Goal: Information Seeking & Learning: Learn about a topic

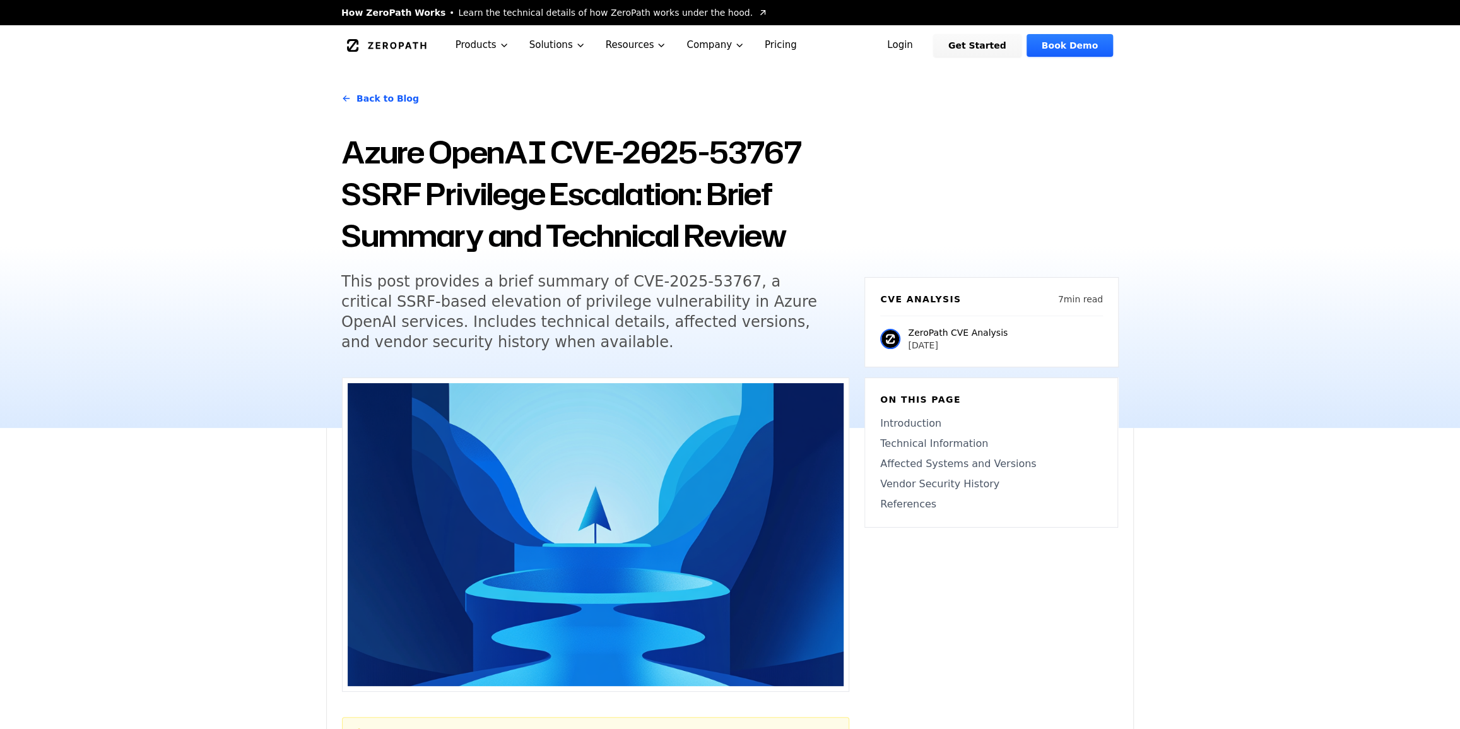
click at [341, 281] on h5 "This post provides a brief summary of CVE-2025-53767, a critical SSRF-based ele…" at bounding box center [583, 311] width 484 height 81
drag, startPoint x: 339, startPoint y: 276, endPoint x: 332, endPoint y: 287, distance: 12.8
click at [332, 287] on div "Back to Blog Azure OpenAI CVE-2025-53767 SSRF Privilege Escalation: Brief Summa…" at bounding box center [729, 247] width 807 height 362
drag, startPoint x: 573, startPoint y: 346, endPoint x: 476, endPoint y: 341, distance: 97.2
click at [476, 341] on h5 "This post provides a brief summary of CVE-2025-53767, a critical SSRF-based ele…" at bounding box center [583, 311] width 484 height 81
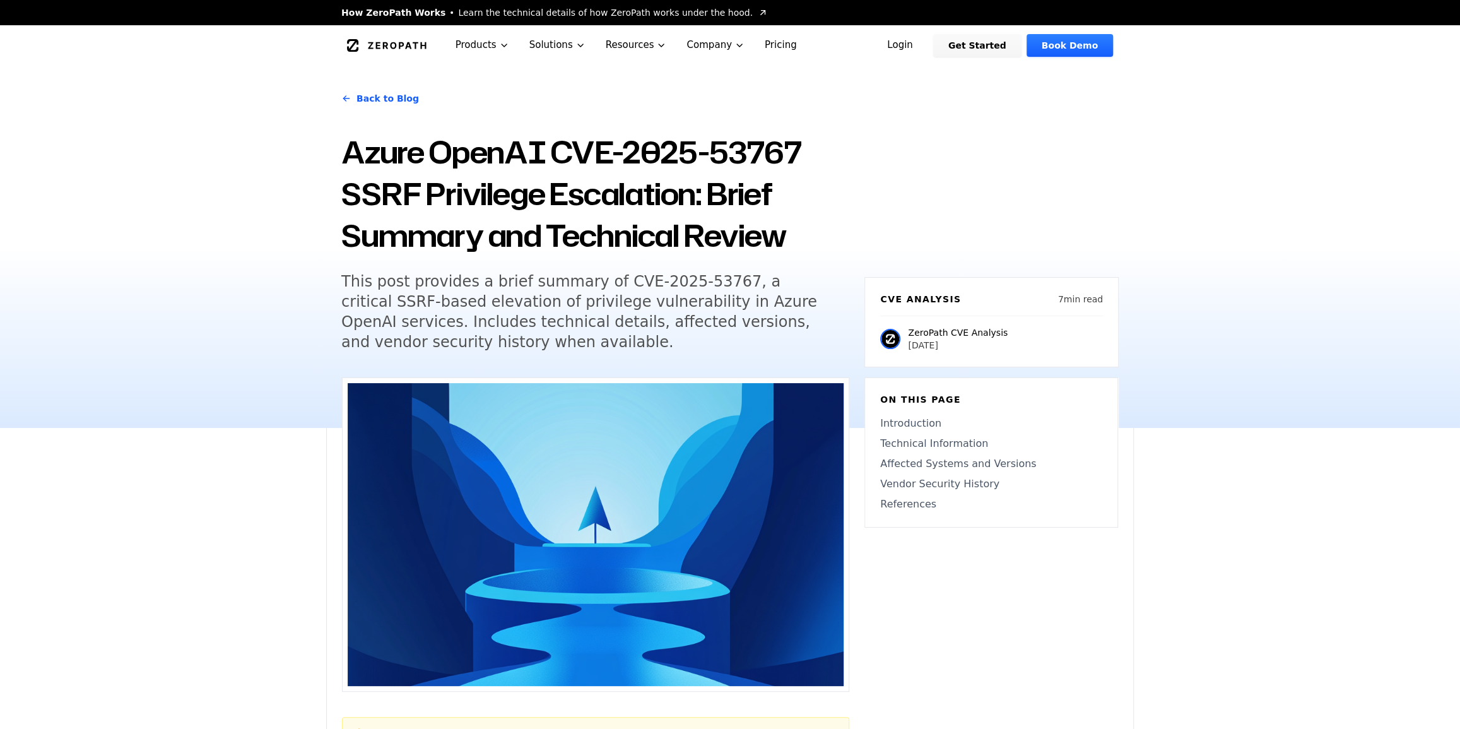
click at [341, 281] on h5 "This post provides a brief summary of CVE-2025-53767, a critical SSRF-based ele…" at bounding box center [583, 311] width 484 height 81
click at [682, 303] on h5 "This post provides a brief summary of CVE-2025-53767, a critical SSRF-based ele…" at bounding box center [583, 311] width 484 height 81
drag, startPoint x: 676, startPoint y: 303, endPoint x: 722, endPoint y: 302, distance: 46.1
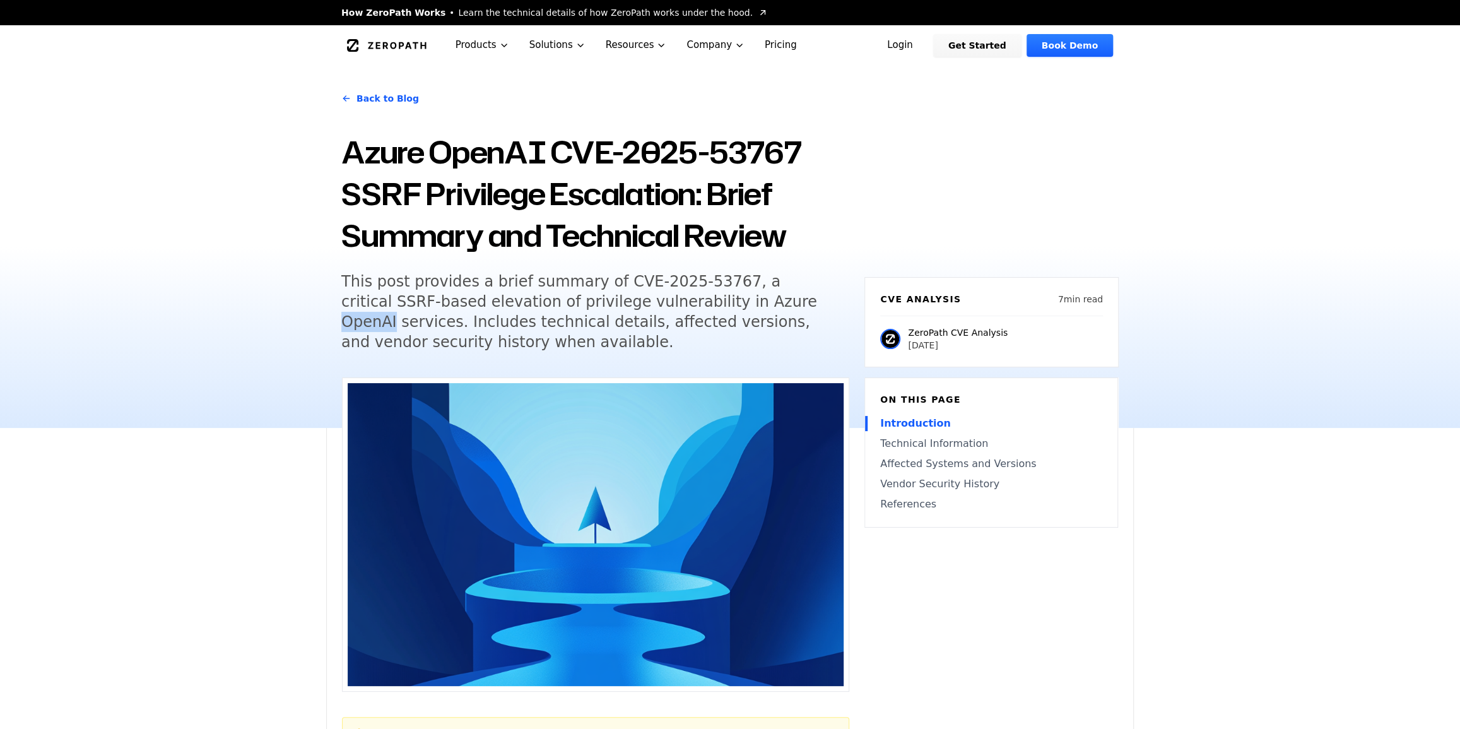
click at [722, 302] on h5 "This post provides a brief summary of CVE-2025-53767, a critical SSRF-based ele…" at bounding box center [583, 311] width 484 height 81
drag, startPoint x: 433, startPoint y: 155, endPoint x: 546, endPoint y: 155, distance: 112.3
click at [546, 155] on h1 "Azure OpenAI CVE-2025-53767 SSRF Privilege Escalation: Brief Summary and Techni…" at bounding box center [595, 193] width 508 height 125
click at [686, 306] on h5 "This post provides a brief summary of CVE-2025-53767, a critical SSRF-based ele…" at bounding box center [583, 311] width 484 height 81
drag, startPoint x: 679, startPoint y: 304, endPoint x: 724, endPoint y: 302, distance: 45.5
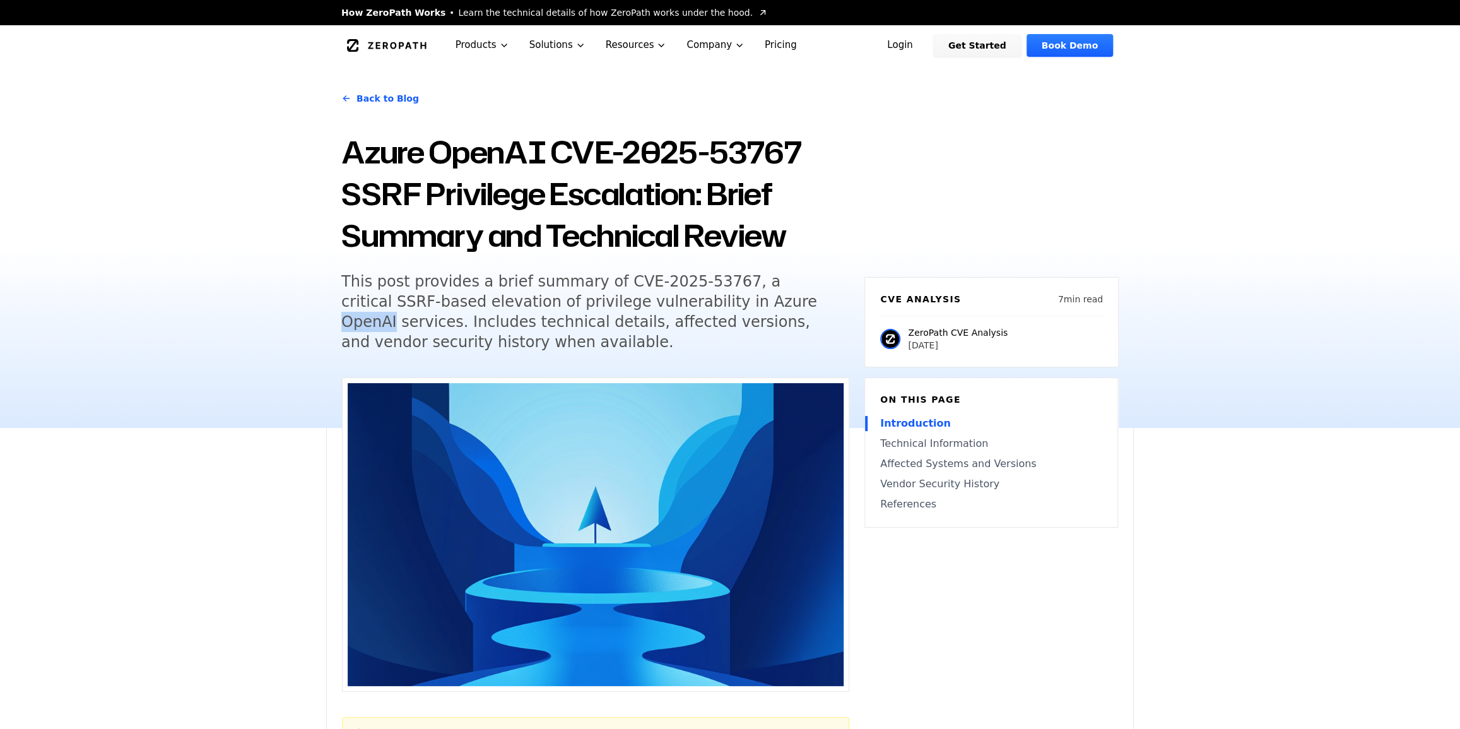
click at [724, 302] on h5 "This post provides a brief summary of CVE-2025-53767, a critical SSRF-based ele…" at bounding box center [583, 311] width 484 height 81
copy h5 "OpenAI"
drag, startPoint x: 1079, startPoint y: 521, endPoint x: 1021, endPoint y: 243, distance: 284.0
drag, startPoint x: 706, startPoint y: 281, endPoint x: 630, endPoint y: 283, distance: 76.3
click at [630, 283] on h5 "This post provides a brief summary of CVE-2025-53767, a critical SSRF-based ele…" at bounding box center [583, 311] width 484 height 81
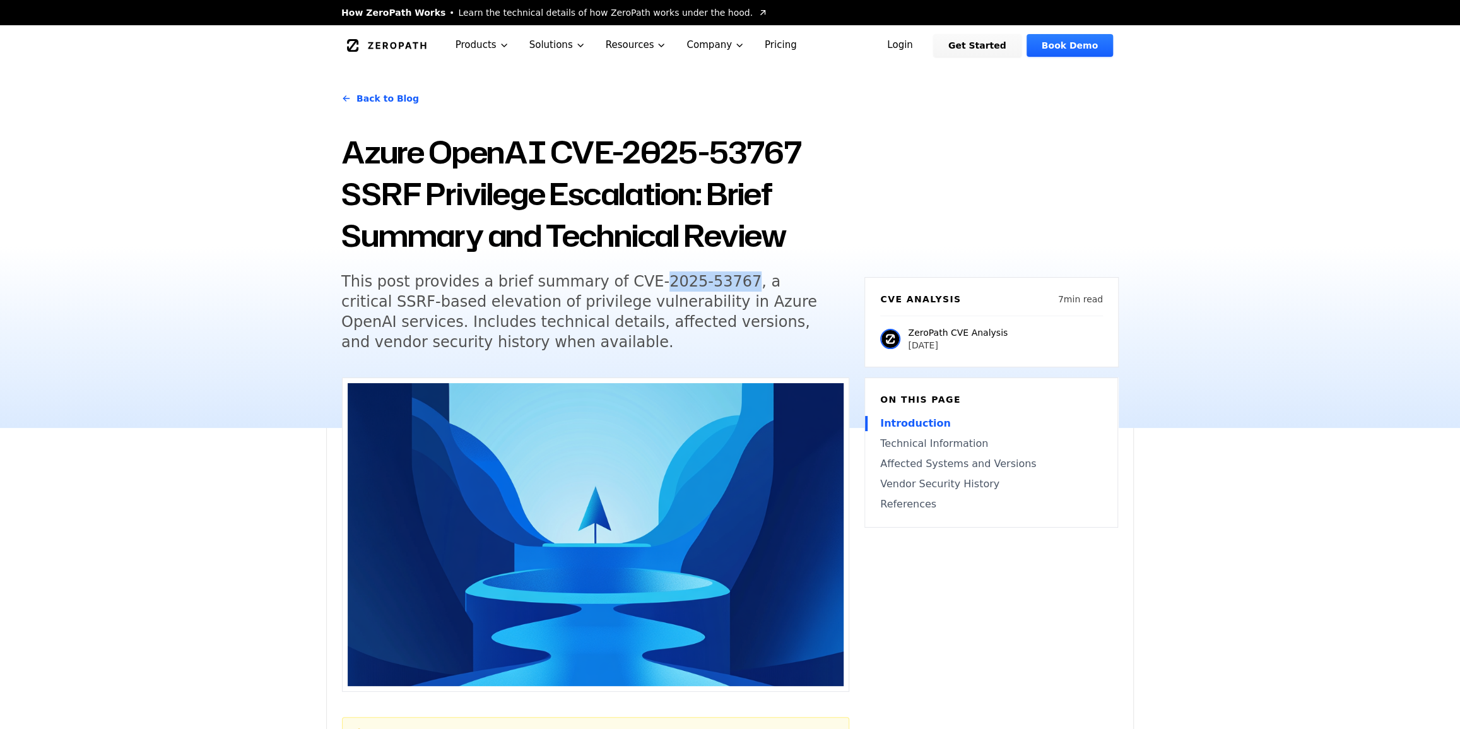
copy h5 "2025-53767"
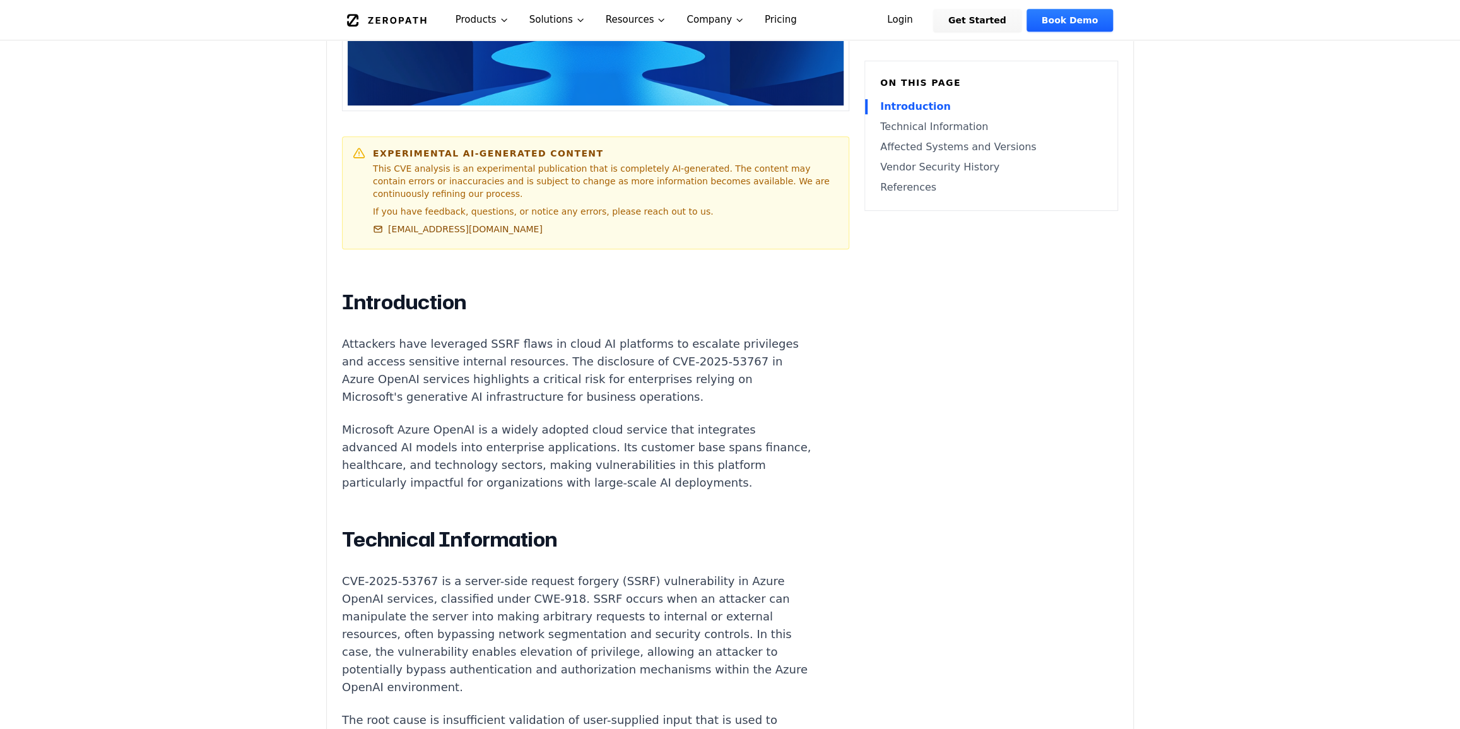
scroll to position [612, 0]
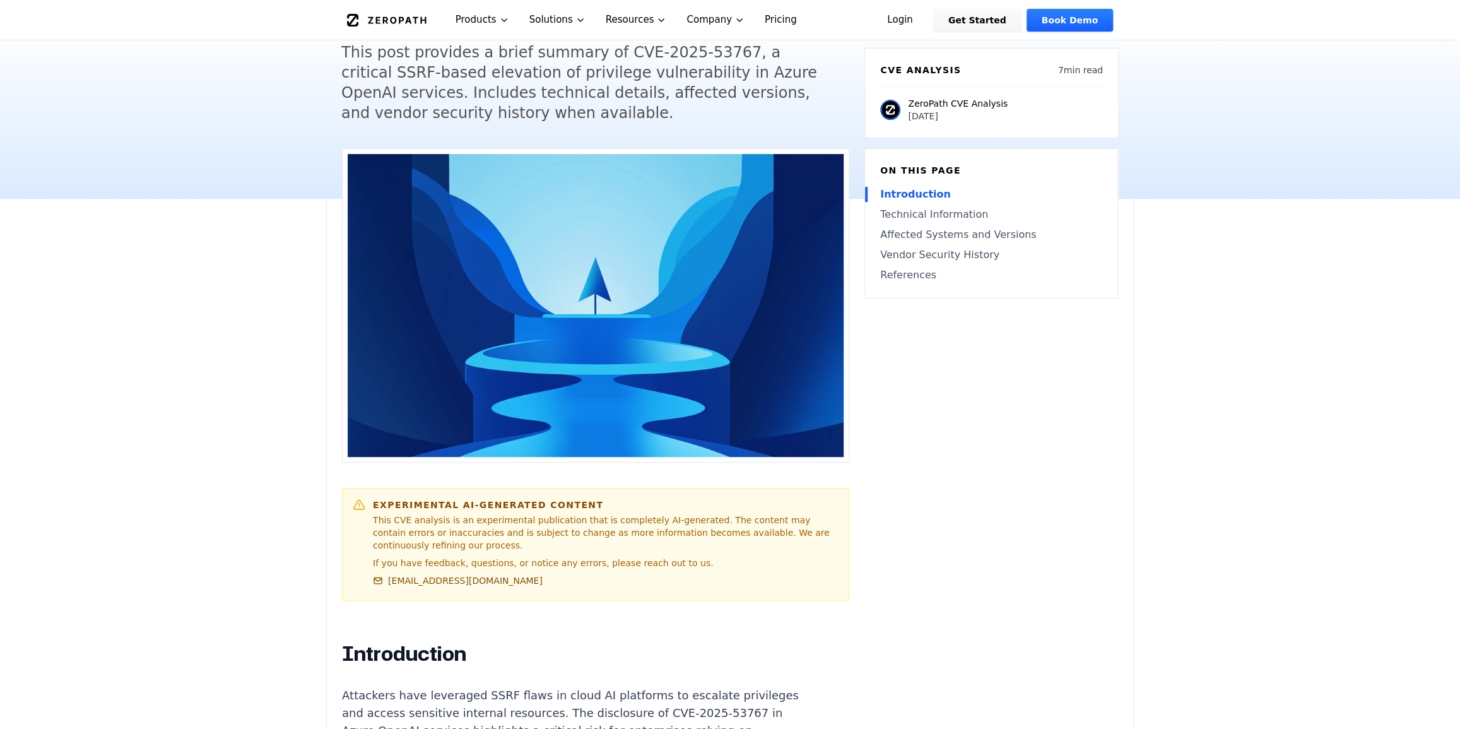
scroll to position [0, 0]
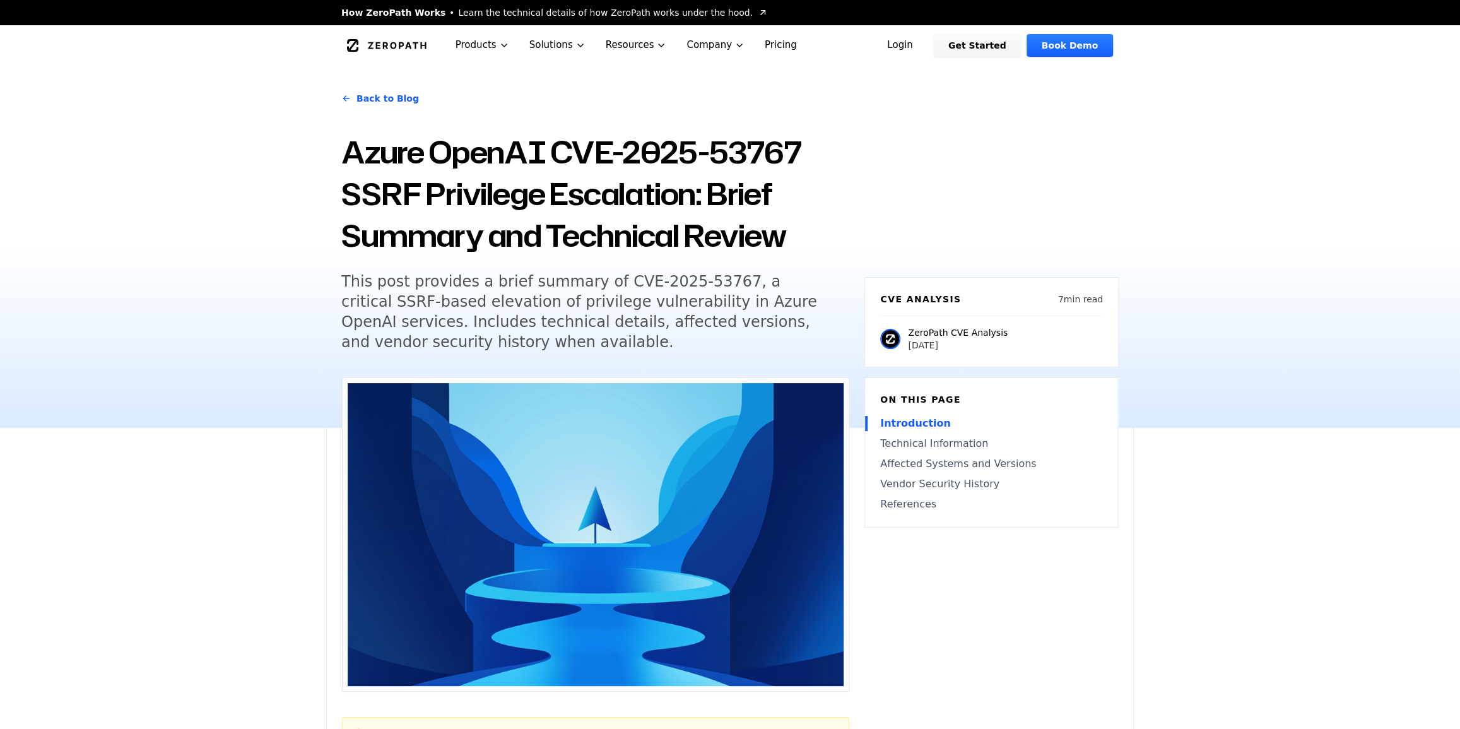
click at [1169, 110] on div "Back to Blog Azure OpenAI CVE-2025-53767 SSRF Privilege Escalation: Brief Summa…" at bounding box center [730, 247] width 1460 height 362
click at [1187, 185] on div "Back to Blog Azure OpenAI CVE-2025-53767 SSRF Privilege Escalation: Brief Summa…" at bounding box center [730, 247] width 1460 height 362
click at [1185, 172] on div "Back to Blog Azure OpenAI CVE-2025-53767 SSRF Privilege Escalation: Brief Summa…" at bounding box center [730, 247] width 1460 height 362
click at [1223, 227] on div "Back to Blog Azure OpenAI CVE-2025-53767 SSRF Privilege Escalation: Brief Summa…" at bounding box center [730, 247] width 1460 height 362
click at [1203, 252] on div "Back to Blog Azure OpenAI CVE-2025-53767 SSRF Privilege Escalation: Brief Summa…" at bounding box center [730, 247] width 1460 height 362
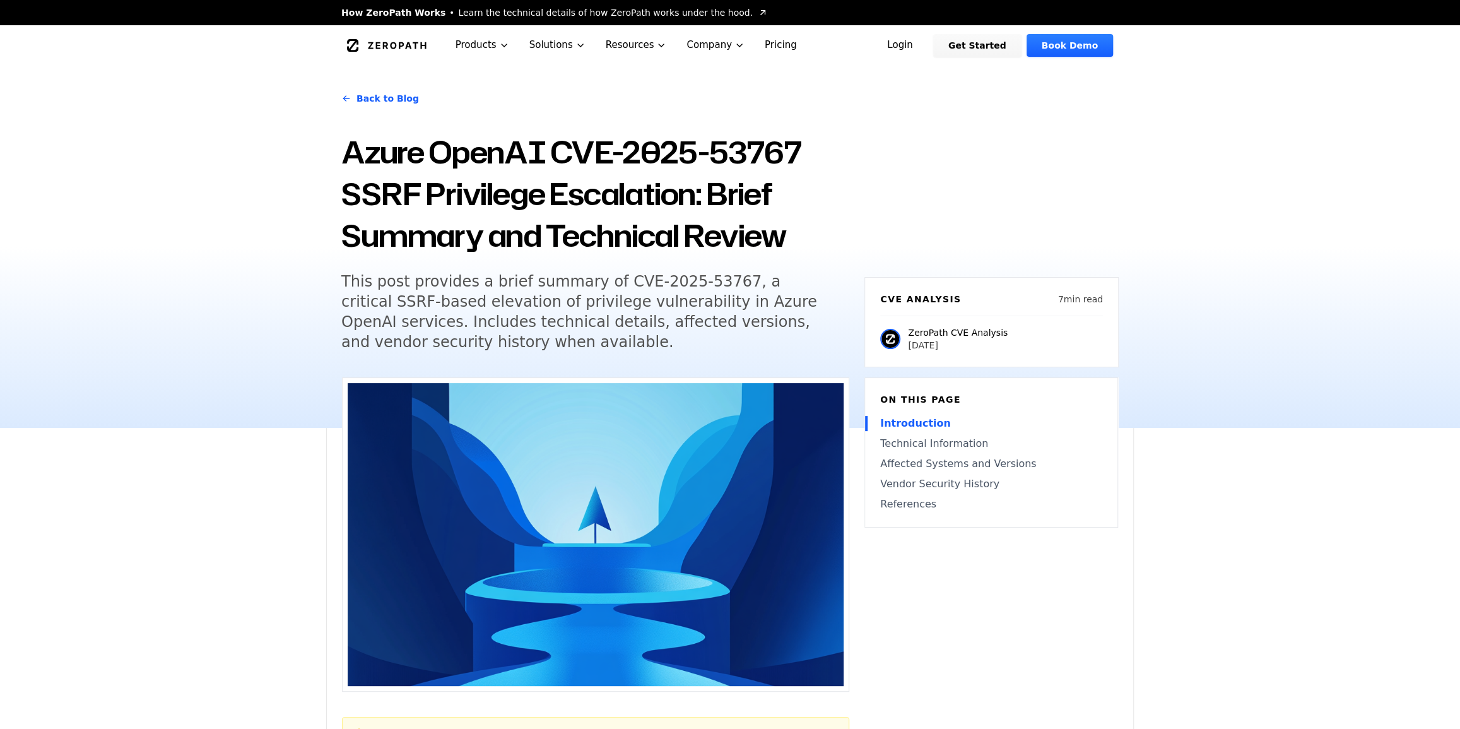
click at [1193, 214] on div "Back to Blog Azure OpenAI CVE-2025-53767 SSRF Privilege Escalation: Brief Summa…" at bounding box center [730, 247] width 1460 height 362
click at [1189, 250] on div "Back to Blog Azure OpenAI CVE-2025-53767 SSRF Privilege Escalation: Brief Summa…" at bounding box center [730, 247] width 1460 height 362
click at [891, 180] on div "Back to Blog Azure OpenAI CVE-2025-53767 SSRF Privilege Escalation: Brief Summa…" at bounding box center [729, 247] width 807 height 362
click at [1214, 203] on div "Back to Blog Azure OpenAI CVE-2025-53767 SSRF Privilege Escalation: Brief Summa…" at bounding box center [730, 247] width 1460 height 362
click at [861, 173] on div "Back to Blog Azure OpenAI CVE-2025-53767 SSRF Privilege Escalation: Brief Summa…" at bounding box center [729, 247] width 807 height 362
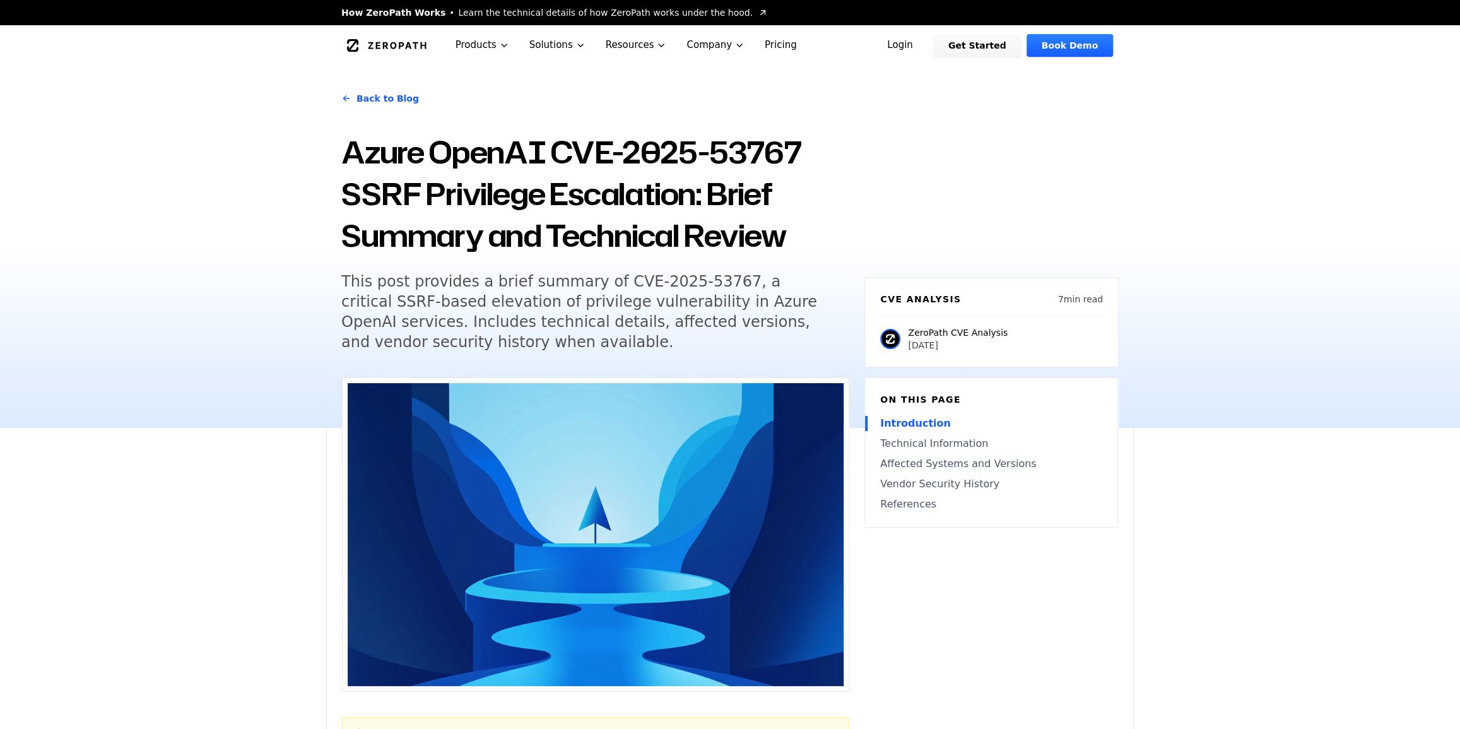
click at [1217, 282] on div "Back to Blog Azure OpenAI CVE-2025-53767 SSRF Privilege Escalation: Brief Summa…" at bounding box center [730, 247] width 1460 height 362
click at [1223, 192] on div "Back to Blog Azure OpenAI CVE-2025-53767 SSRF Privilege Escalation: Brief Summa…" at bounding box center [730, 247] width 1460 height 362
drag, startPoint x: 735, startPoint y: 153, endPoint x: 849, endPoint y: 168, distance: 115.2
click at [628, 156] on h1 "Azure OpenAI CVE-2025-53767 SSRF Privilege Escalation: Brief Summary and Techni…" at bounding box center [595, 193] width 508 height 125
click at [941, 175] on div "Back to Blog Azure OpenAI CVE-2025-53767 SSRF Privilege Escalation: Brief Summa…" at bounding box center [729, 247] width 807 height 362
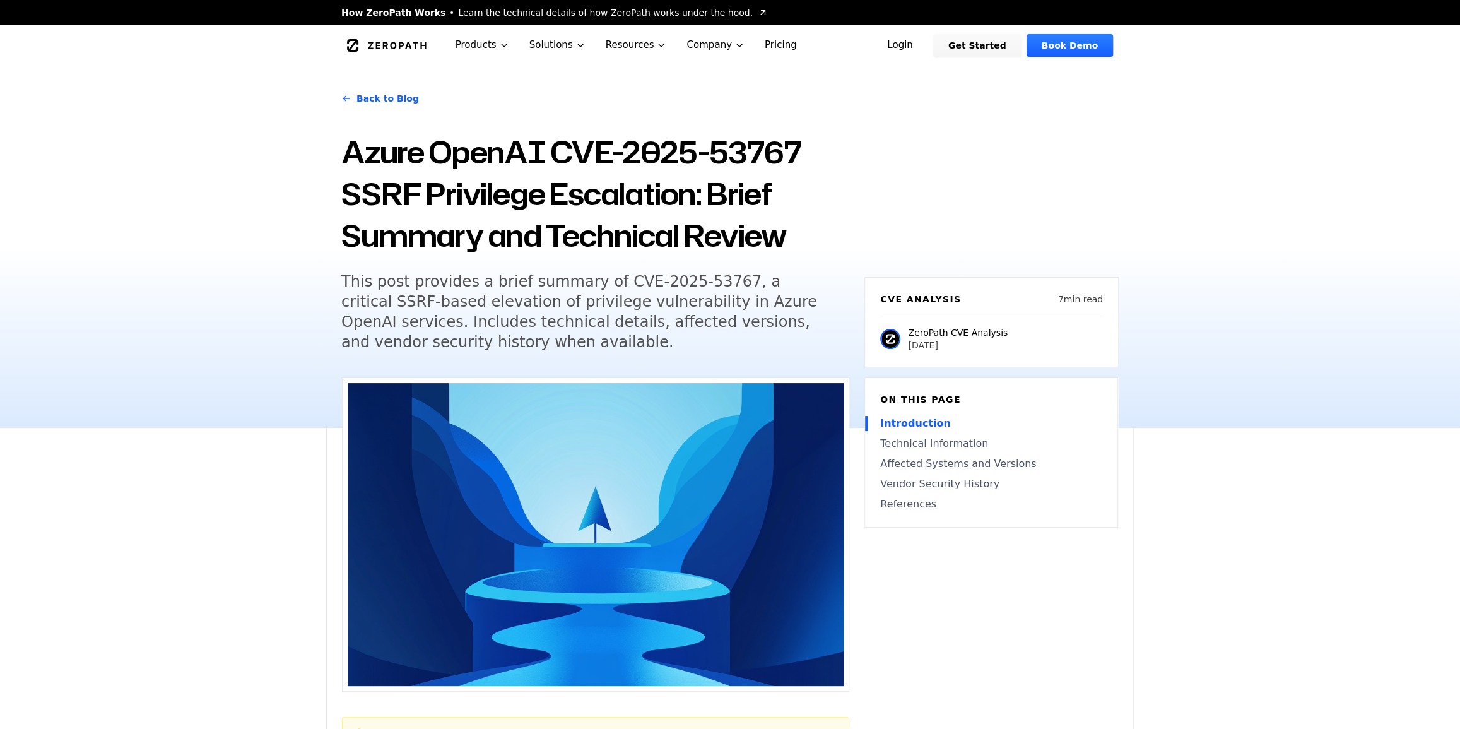
click at [942, 156] on div "Back to Blog Azure OpenAI CVE-2025-53767 SSRF Privilege Escalation: Brief Summa…" at bounding box center [729, 247] width 807 height 362
click at [1187, 178] on div "Back to Blog Azure OpenAI CVE-2025-53767 SSRF Privilege Escalation: Brief Summa…" at bounding box center [730, 247] width 1460 height 362
click at [1192, 180] on div "Back to Blog Azure OpenAI CVE-2025-53767 SSRF Privilege Escalation: Brief Summa…" at bounding box center [730, 247] width 1460 height 362
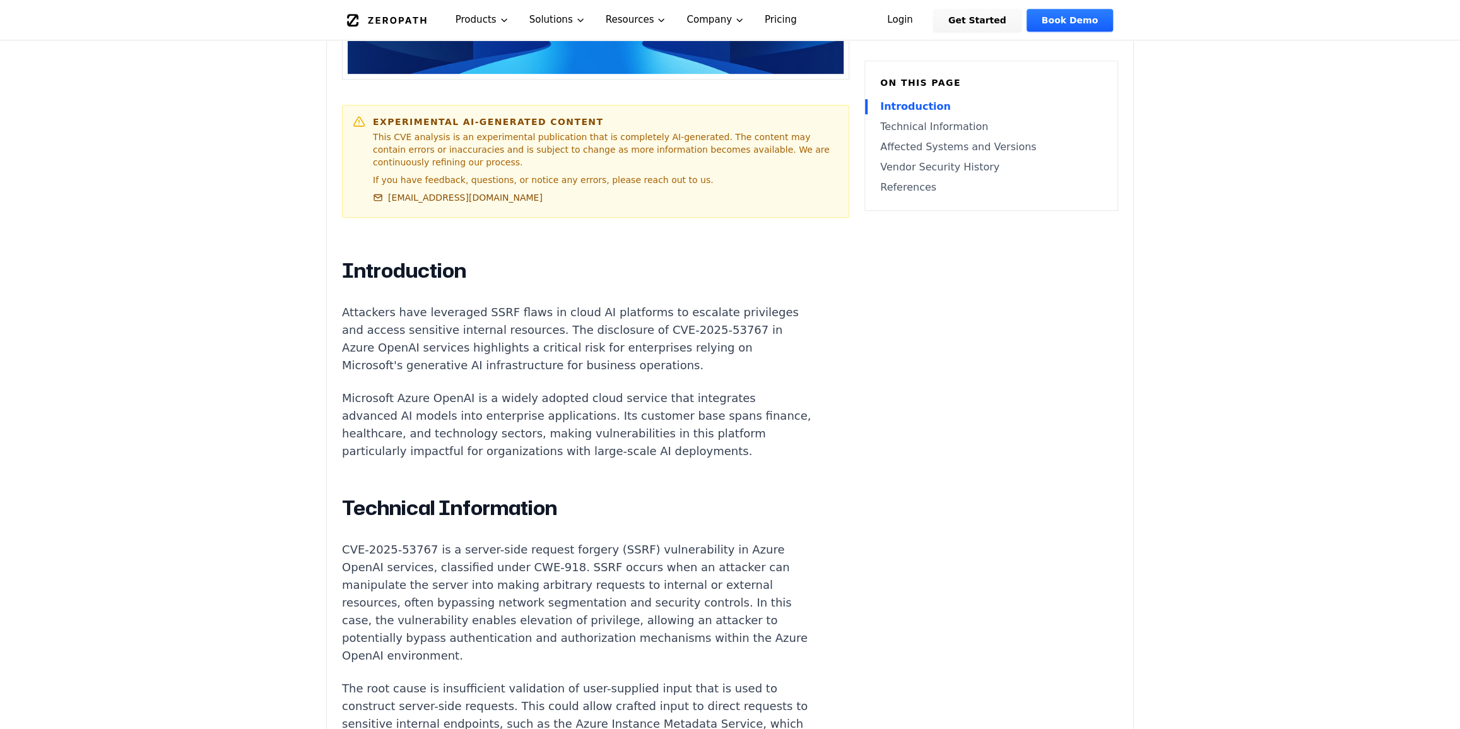
scroll to position [917, 0]
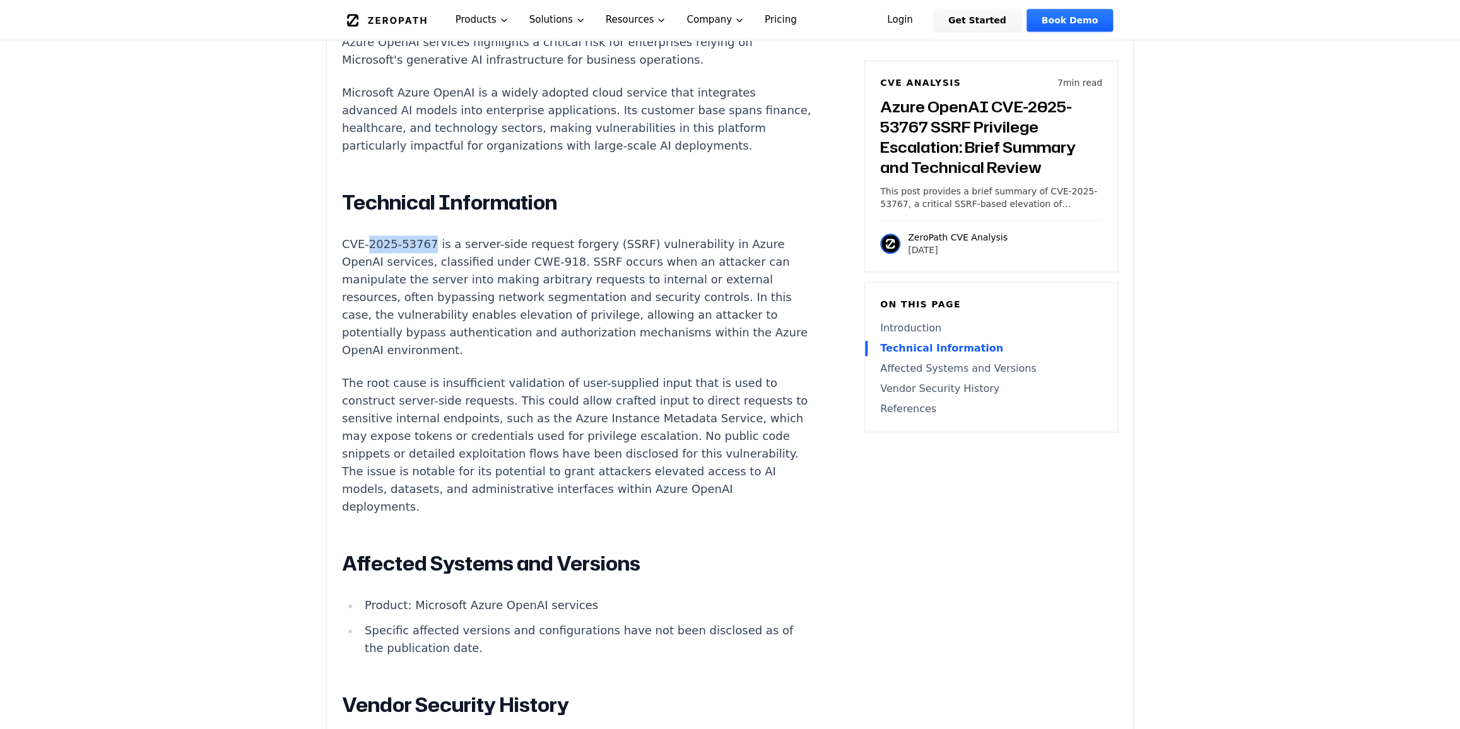
drag, startPoint x: 366, startPoint y: 247, endPoint x: 424, endPoint y: 253, distance: 57.7
click at [424, 253] on p "CVE-2025-53767 is a server-side request forgery (SSRF) vulnerability in Azure O…" at bounding box center [576, 297] width 469 height 124
copy p "2025-53767"
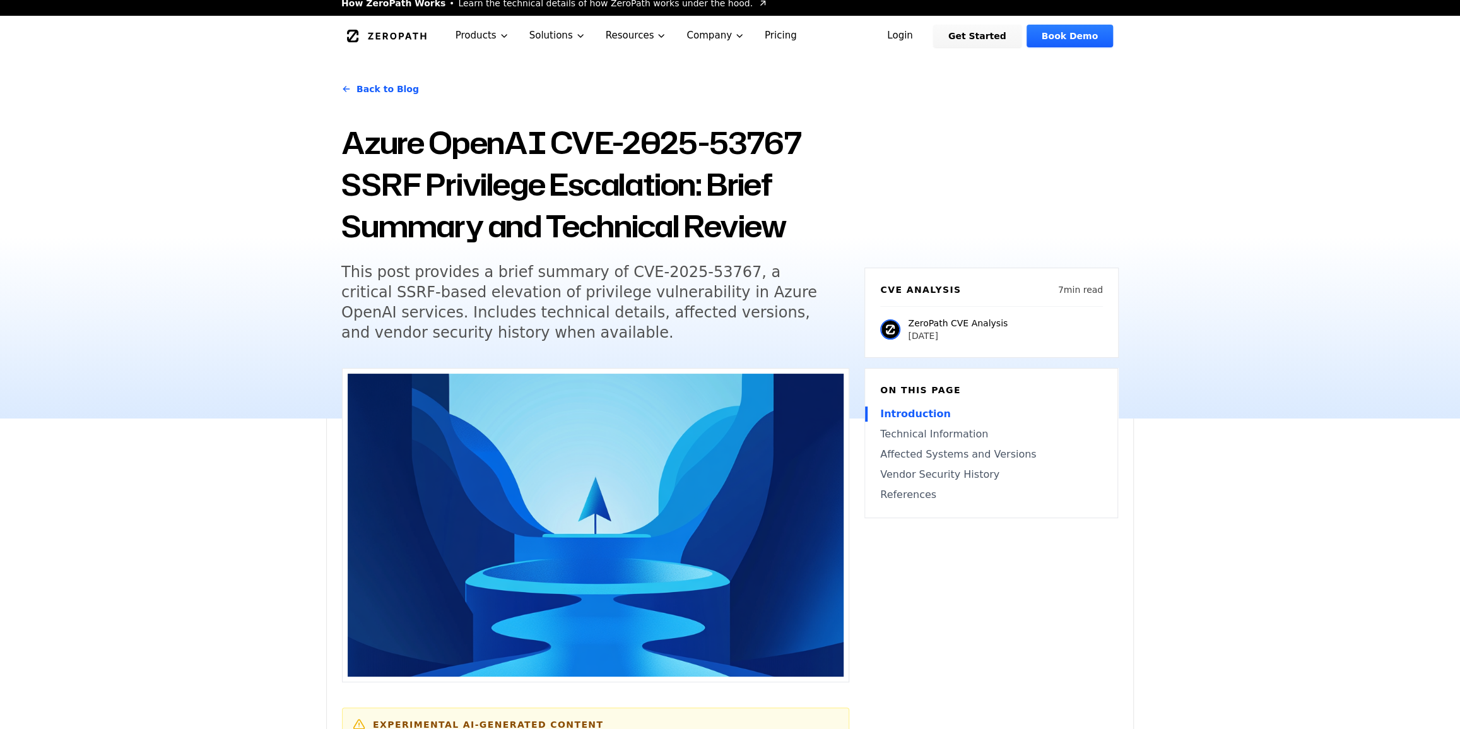
scroll to position [0, 0]
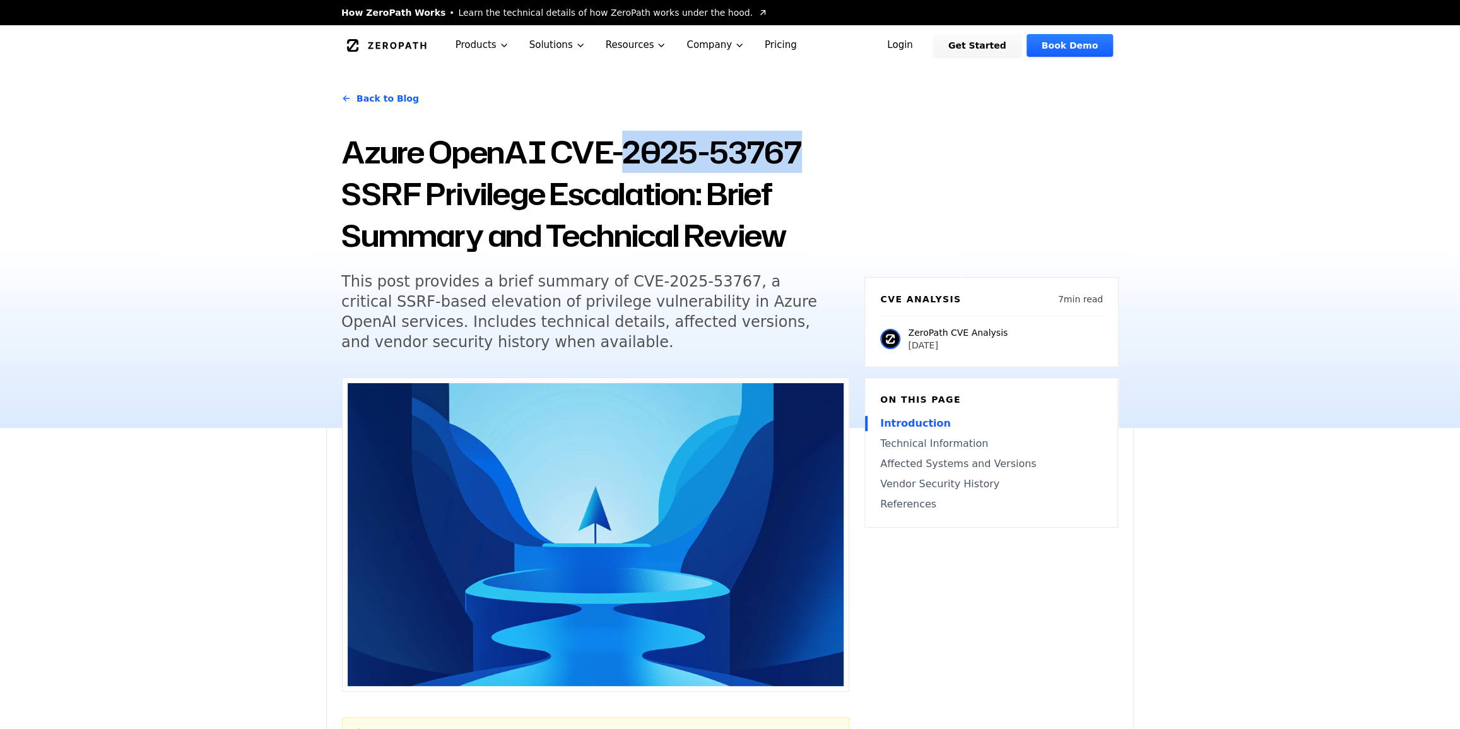
drag, startPoint x: 630, startPoint y: 155, endPoint x: 811, endPoint y: 167, distance: 182.1
click at [811, 167] on h1 "Azure OpenAI CVE-2025-53767 SSRF Privilege Escalation: Brief Summary and Techni…" at bounding box center [595, 193] width 508 height 125
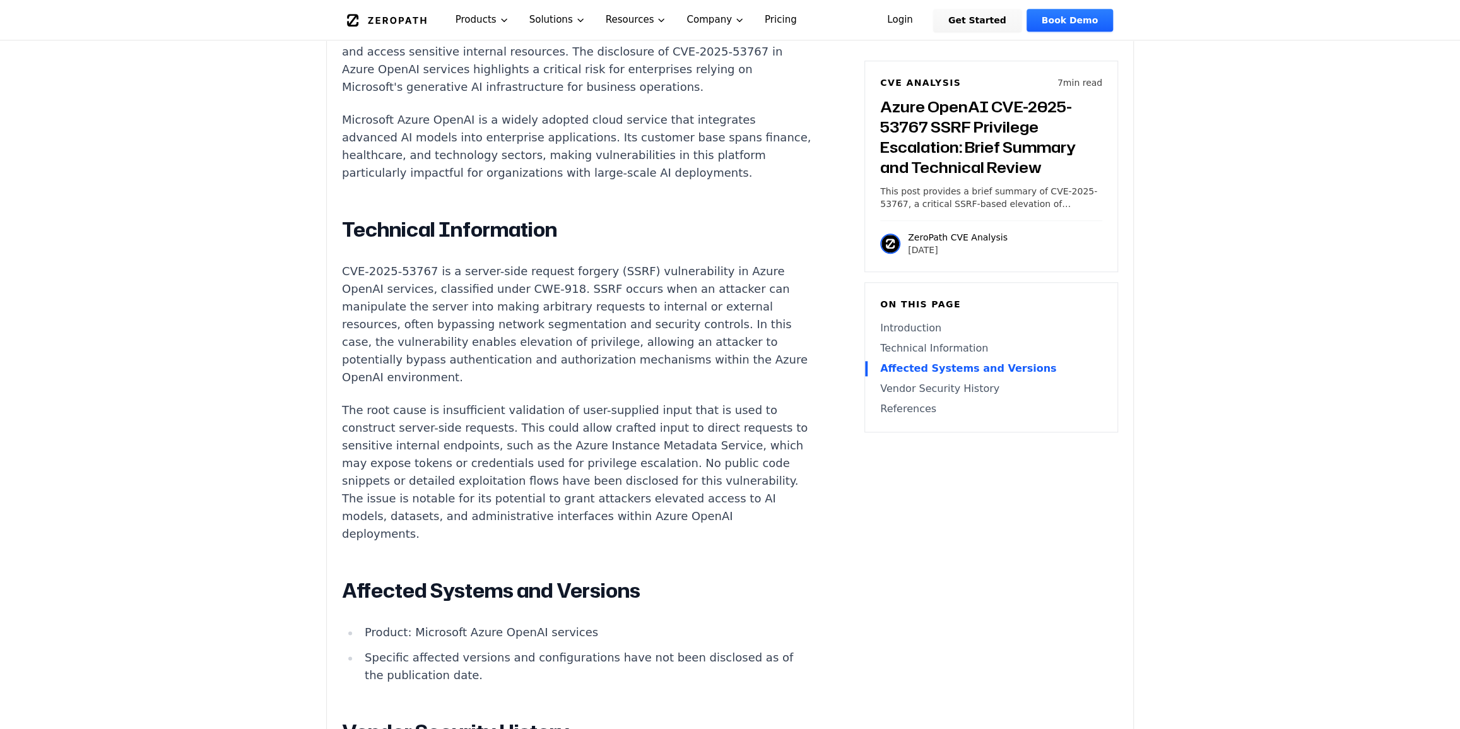
scroll to position [841, 0]
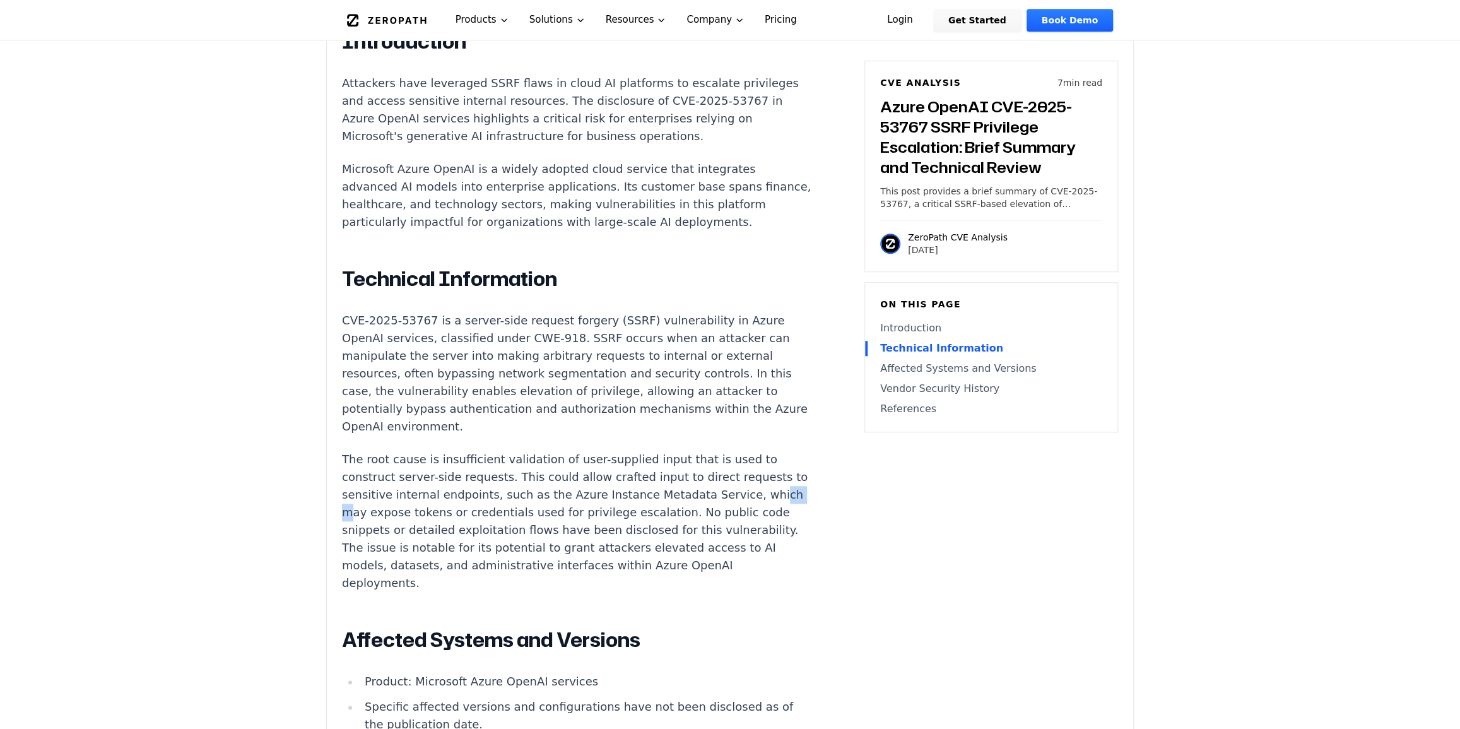
drag, startPoint x: 360, startPoint y: 516, endPoint x: 380, endPoint y: 540, distance: 31.3
click at [381, 514] on p "The root cause is insufficient validation of user-supplied input that is used t…" at bounding box center [576, 520] width 469 height 141
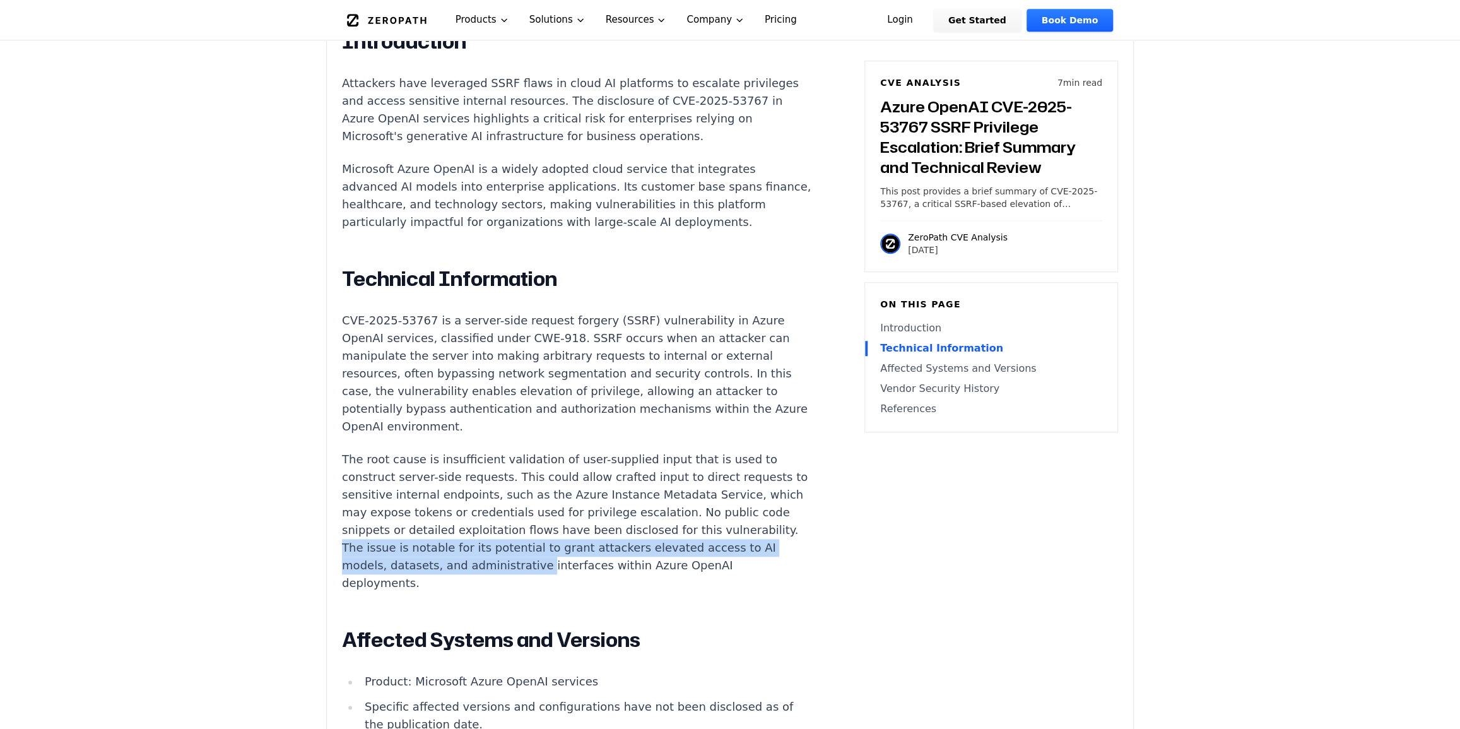
drag, startPoint x: 409, startPoint y: 555, endPoint x: 594, endPoint y: 566, distance: 184.5
click at [592, 566] on p "The root cause is insufficient validation of user-supplied input that is used t…" at bounding box center [576, 520] width 469 height 141
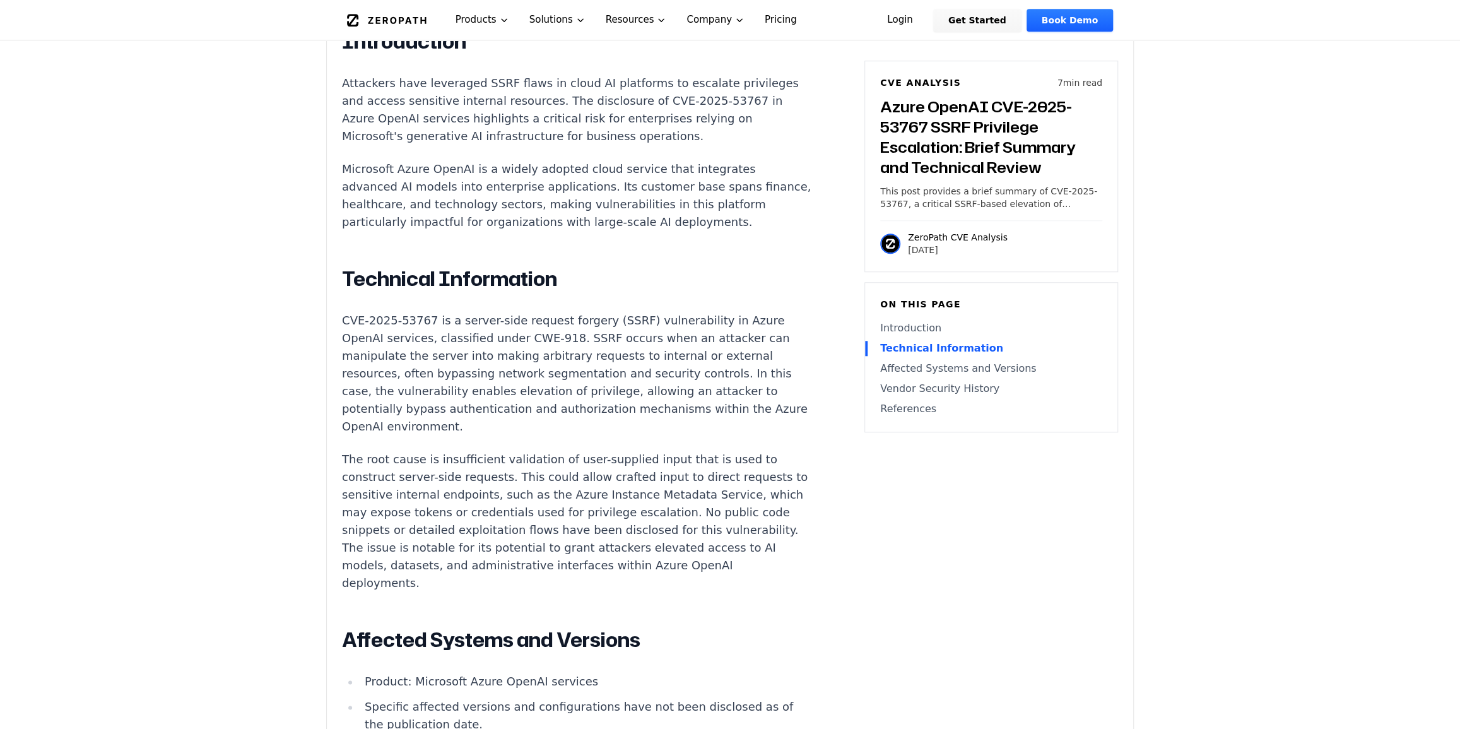
click at [696, 575] on p "The root cause is insufficient validation of user-supplied input that is used t…" at bounding box center [576, 520] width 469 height 141
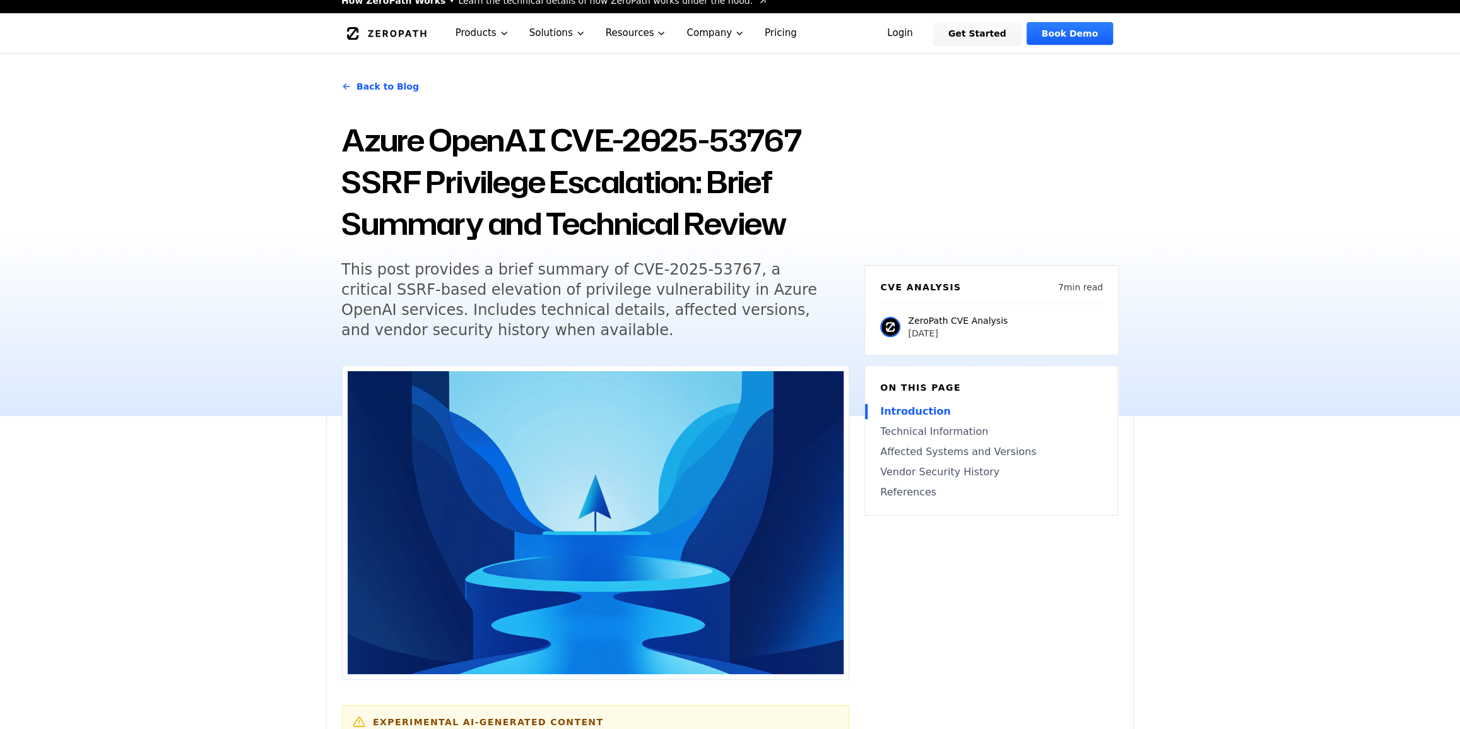
scroll to position [0, 0]
